Goal: Transaction & Acquisition: Subscribe to service/newsletter

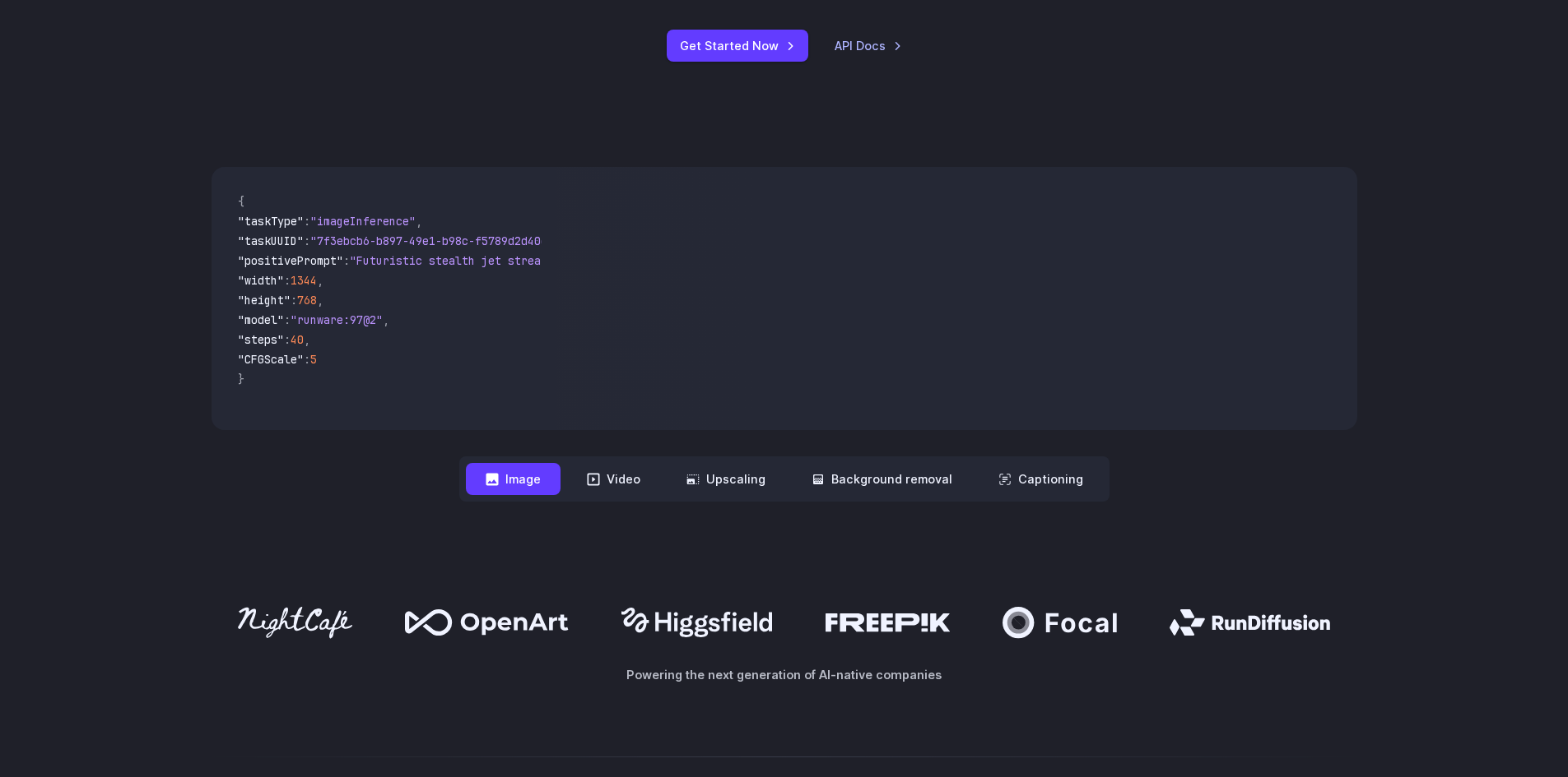
scroll to position [658, 0]
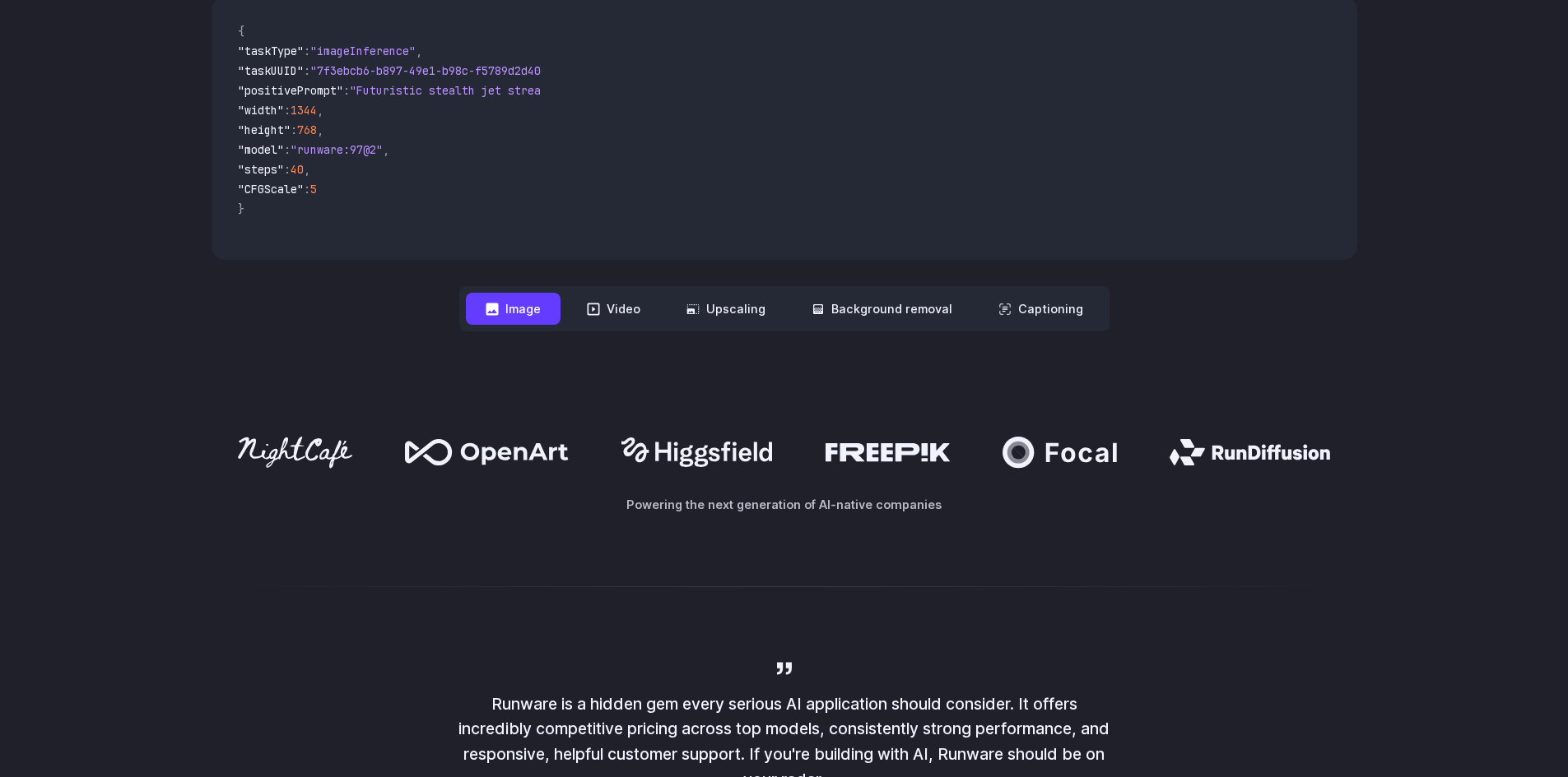
click at [546, 299] on button "Image" at bounding box center [513, 308] width 95 height 32
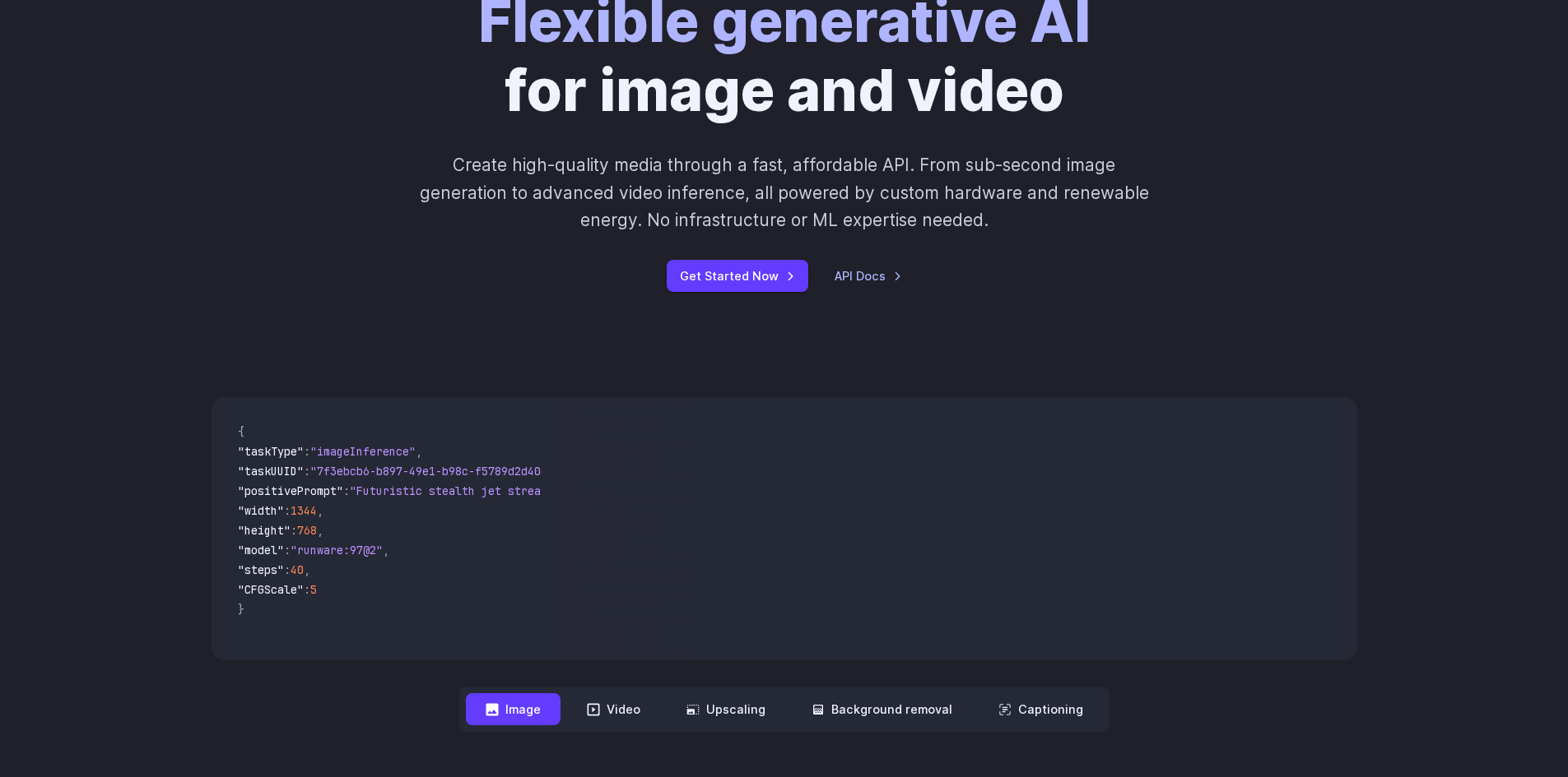
scroll to position [247, 0]
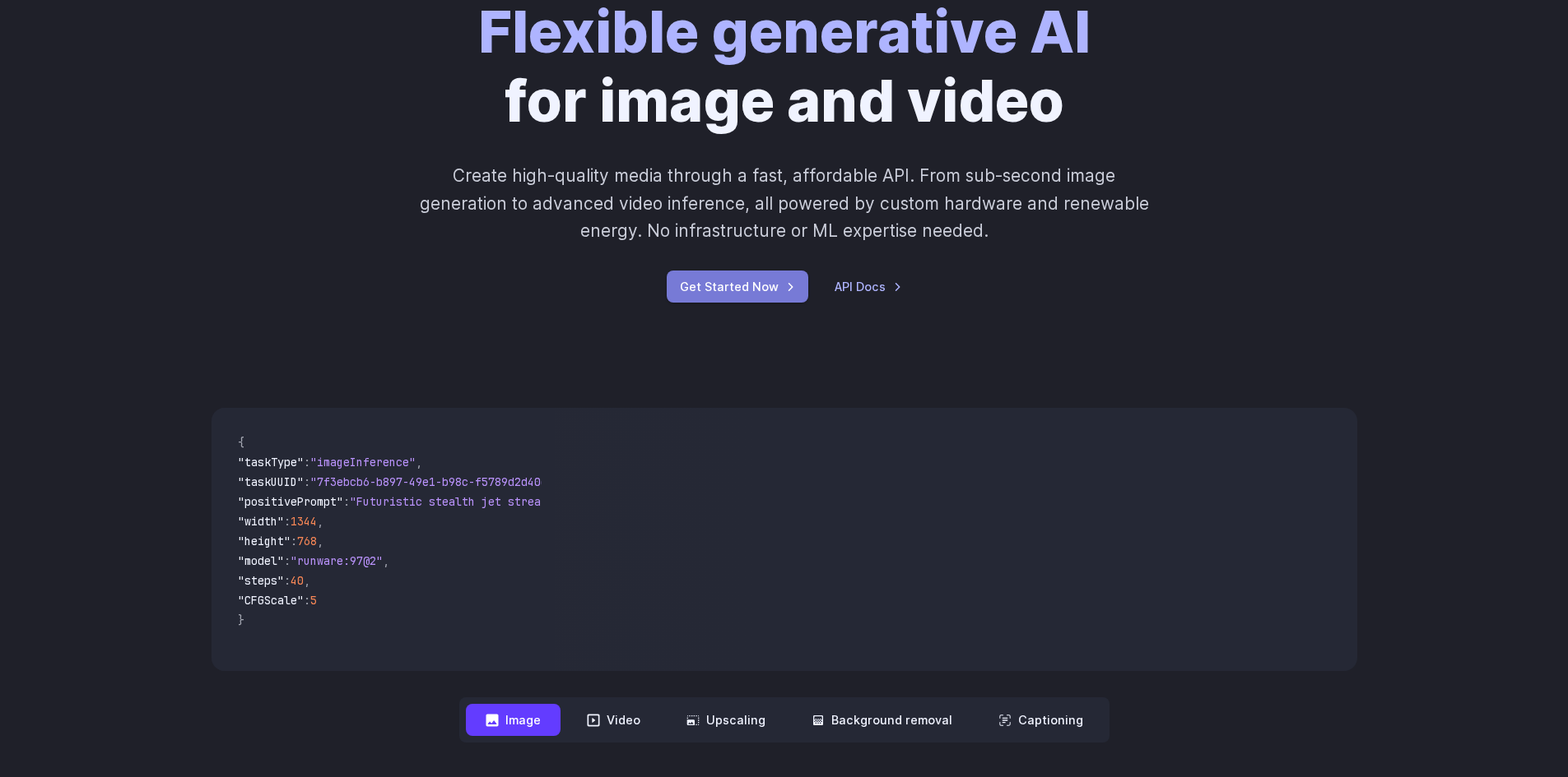
click at [748, 294] on link "Get Started Now" at bounding box center [737, 286] width 142 height 32
click at [837, 288] on link "API Docs" at bounding box center [868, 287] width 68 height 19
